Goal: Task Accomplishment & Management: Use online tool/utility

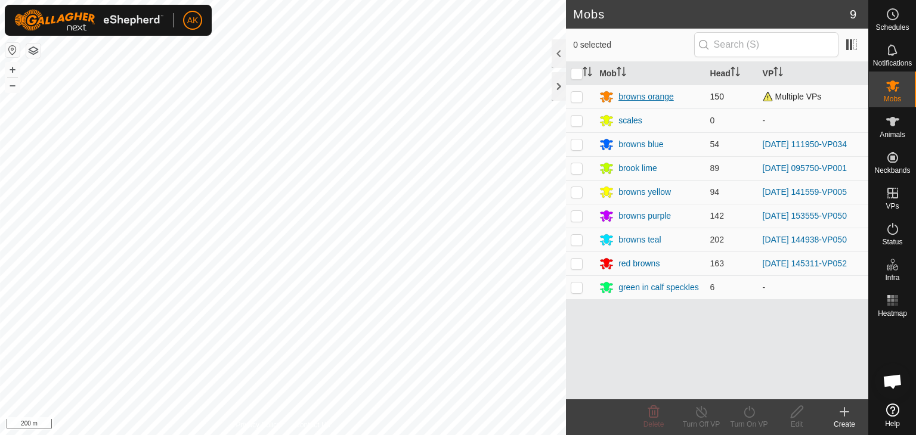
click at [635, 98] on div "browns orange" at bounding box center [645, 97] width 55 height 13
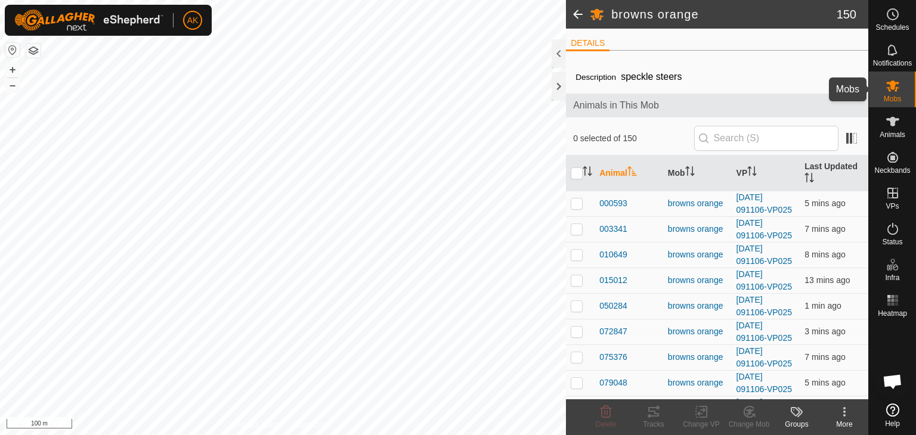
click at [891, 86] on icon at bounding box center [892, 85] width 13 height 11
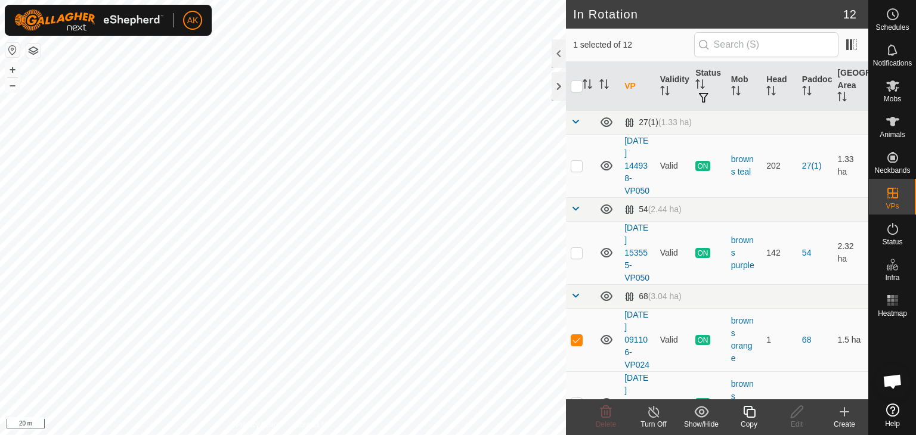
click at [649, 408] on line at bounding box center [654, 413] width 10 height 10
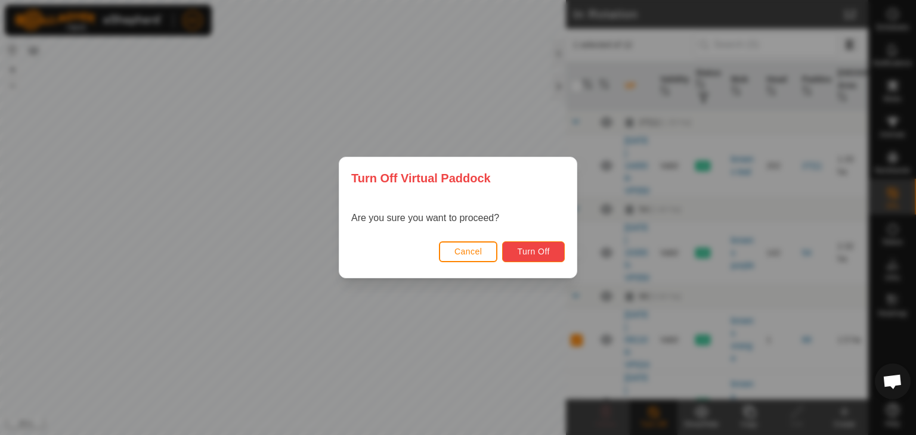
click at [538, 251] on span "Turn Off" at bounding box center [533, 252] width 33 height 10
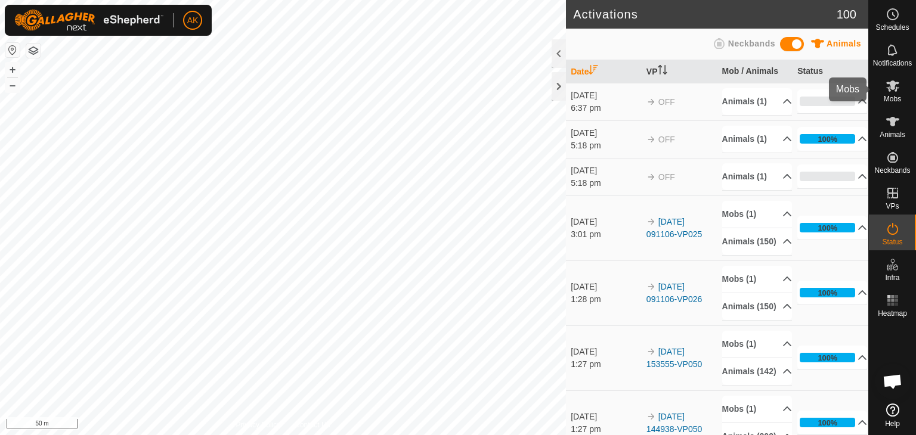
click at [895, 82] on icon at bounding box center [892, 86] width 14 height 14
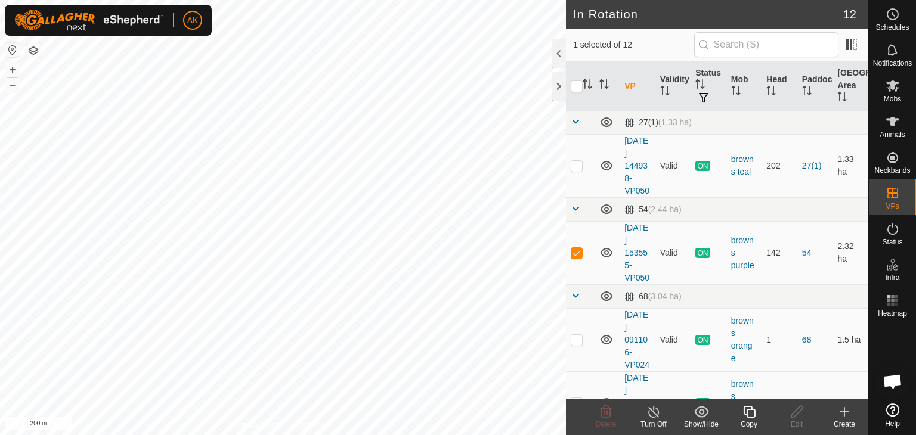
click at [752, 418] on icon at bounding box center [749, 412] width 15 height 14
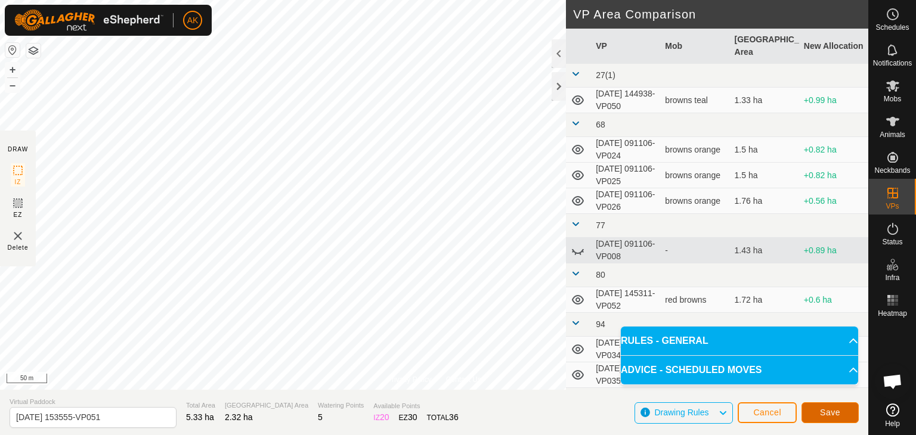
click at [818, 409] on button "Save" at bounding box center [829, 412] width 57 height 21
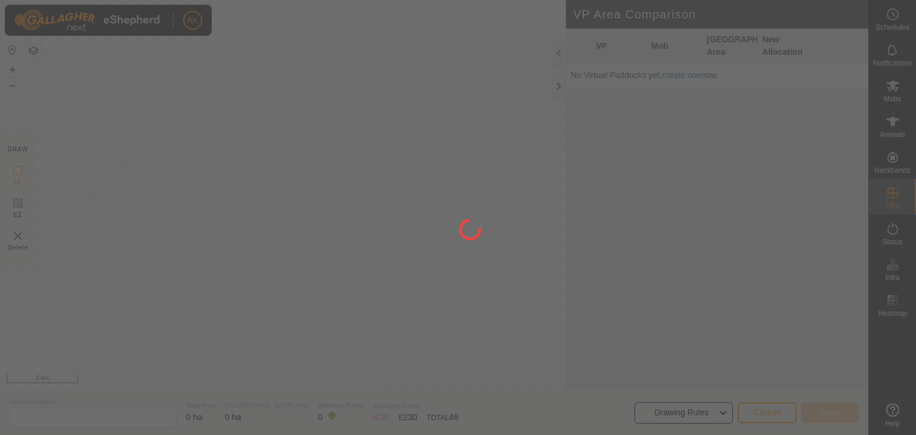
type input "[DATE] 153555-VP052"
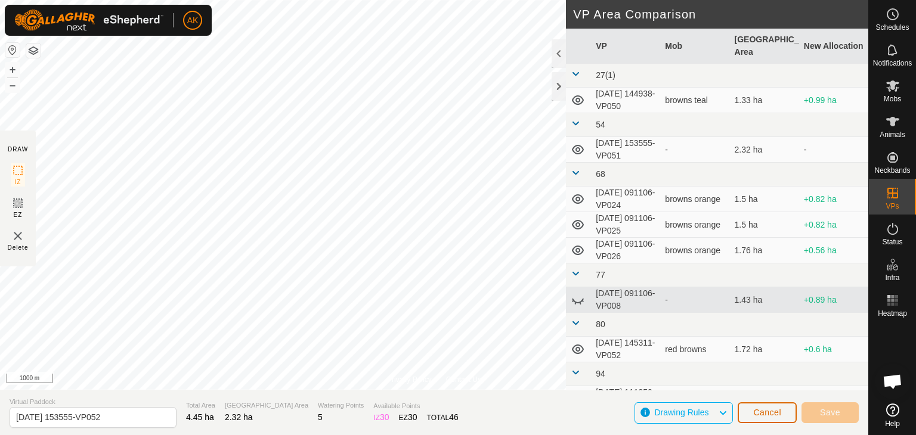
click at [755, 414] on span "Cancel" at bounding box center [767, 413] width 28 height 10
